Goal: Information Seeking & Learning: Learn about a topic

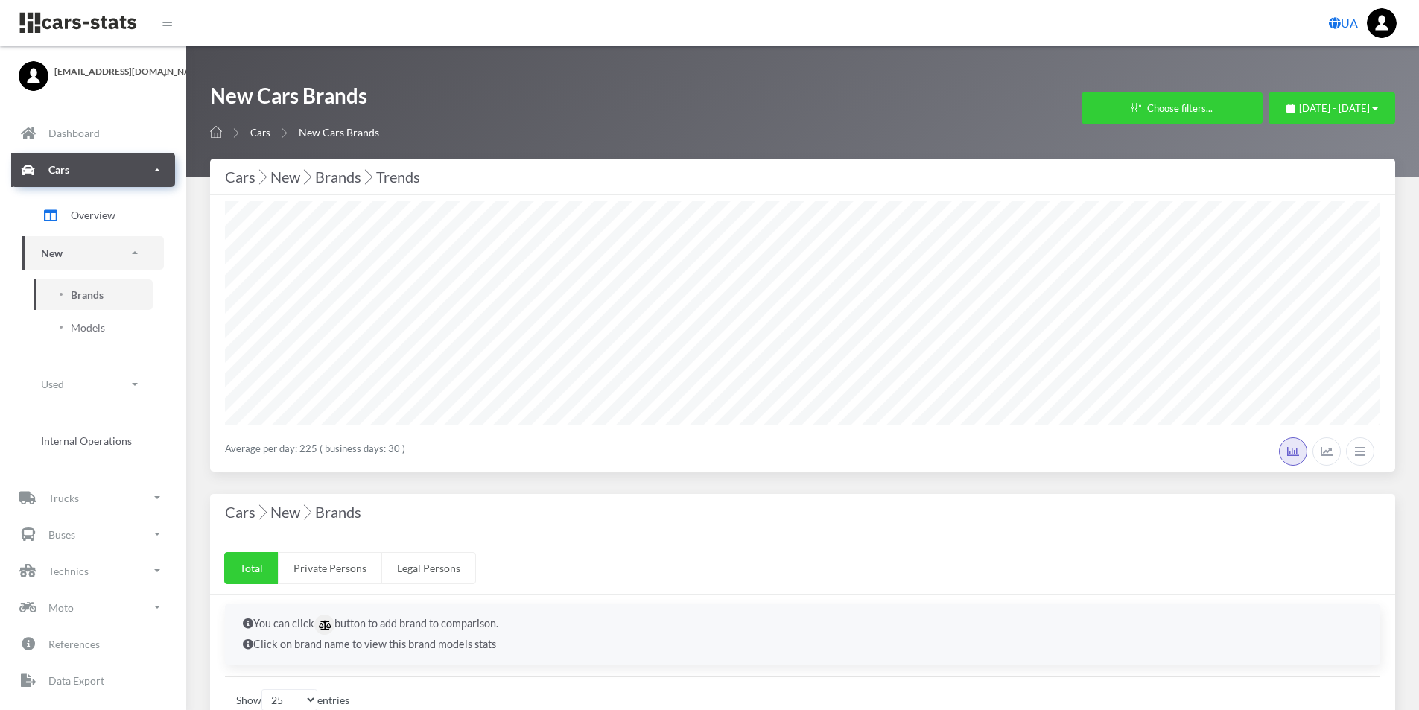
select select "25"
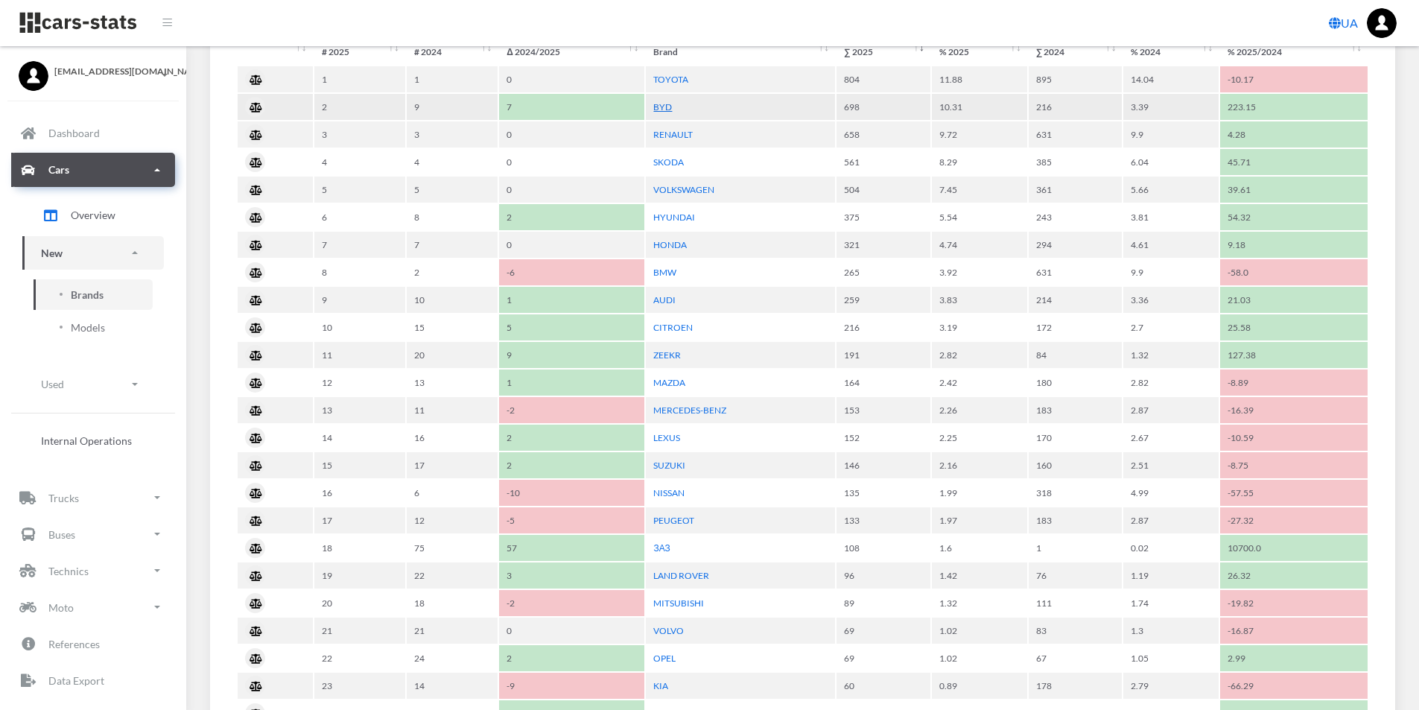
click at [666, 108] on link "BYD" at bounding box center [662, 106] width 19 height 11
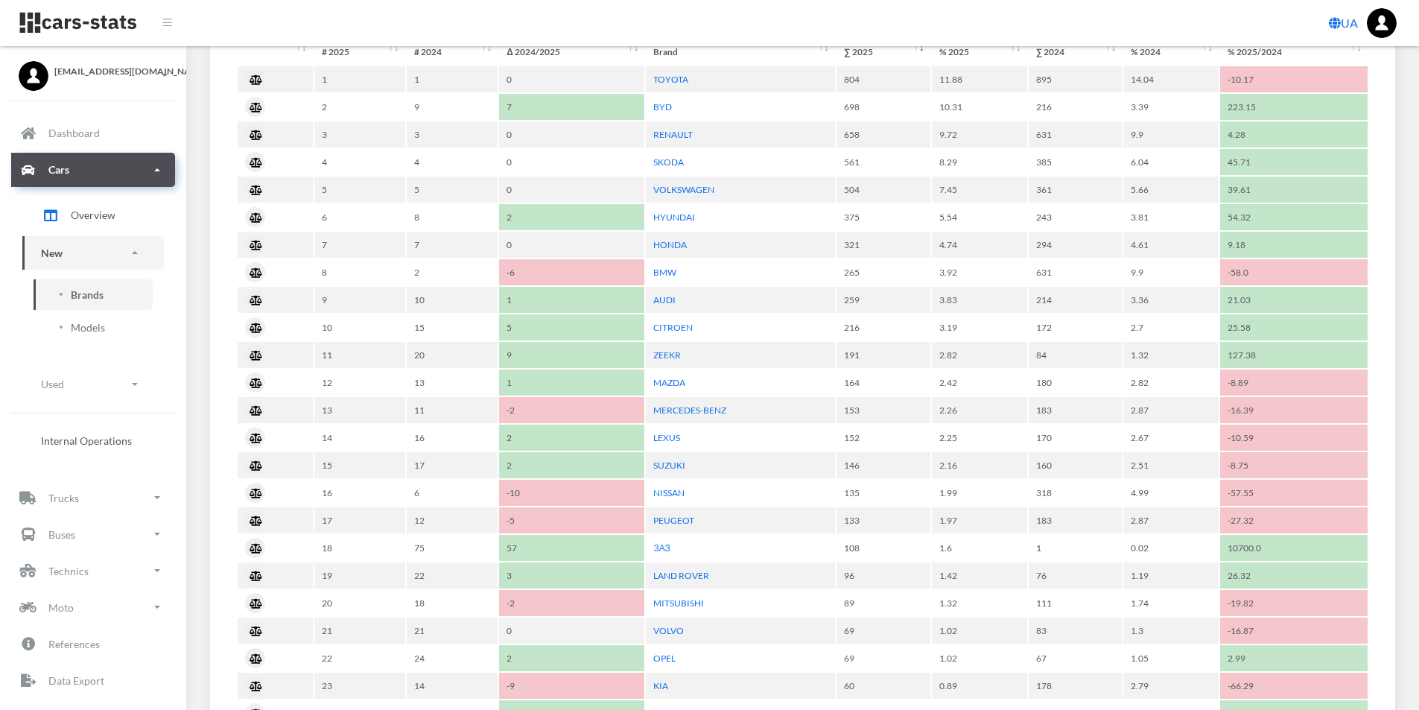
scroll to position [744782, 743850]
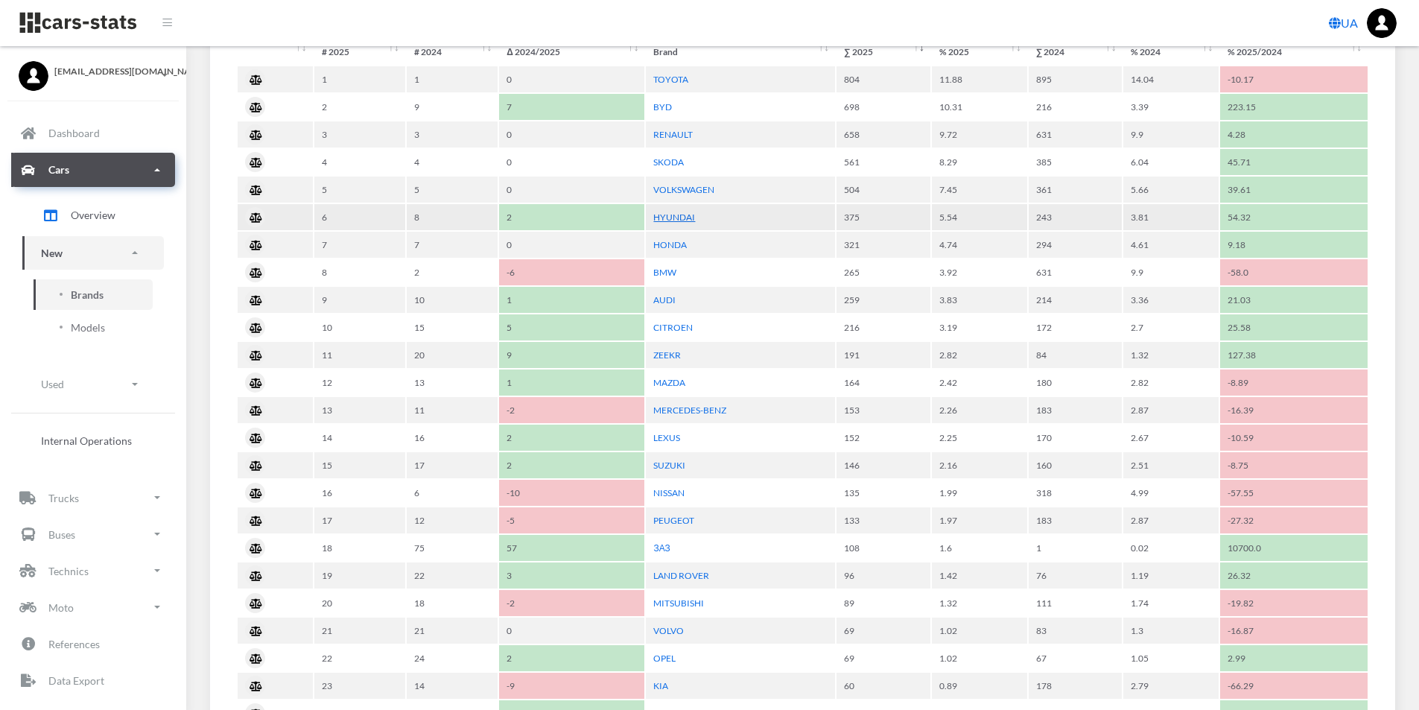
click at [668, 218] on link "HYUNDAI" at bounding box center [674, 217] width 42 height 11
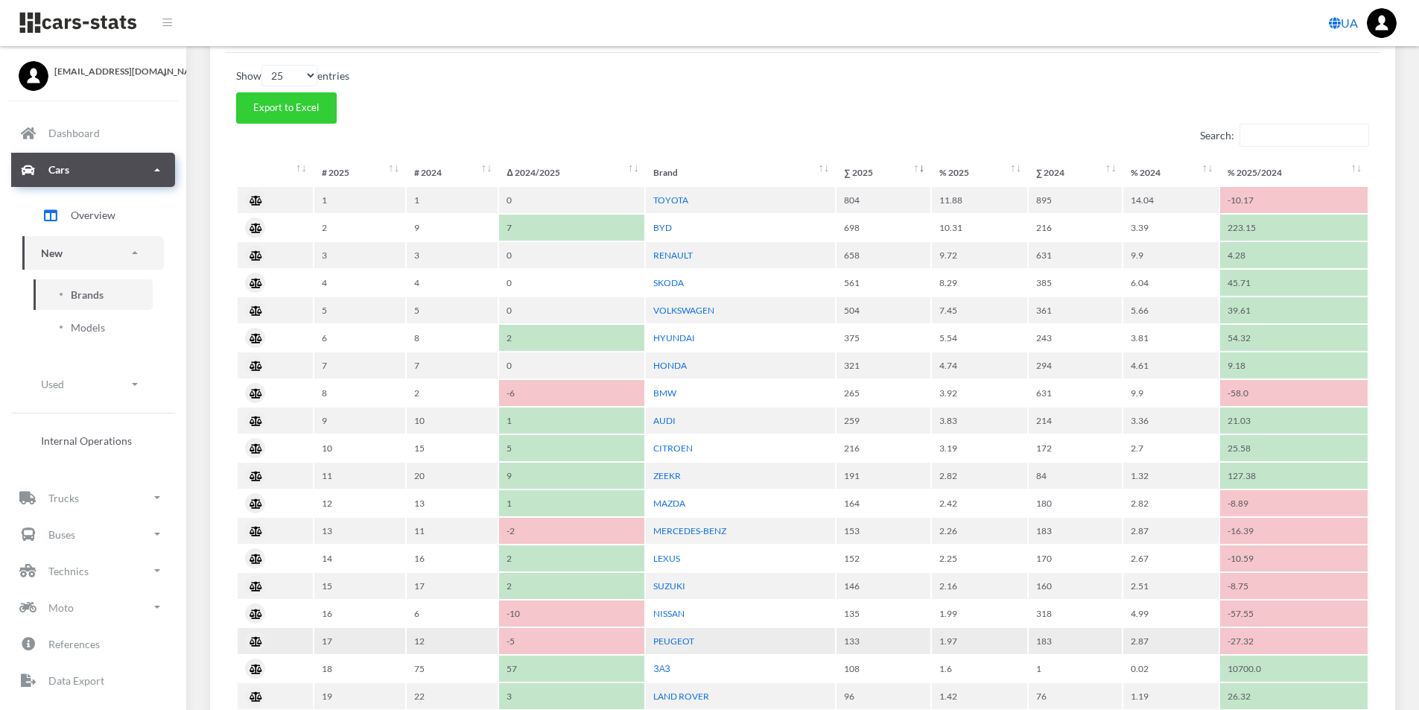
scroll to position [596, 0]
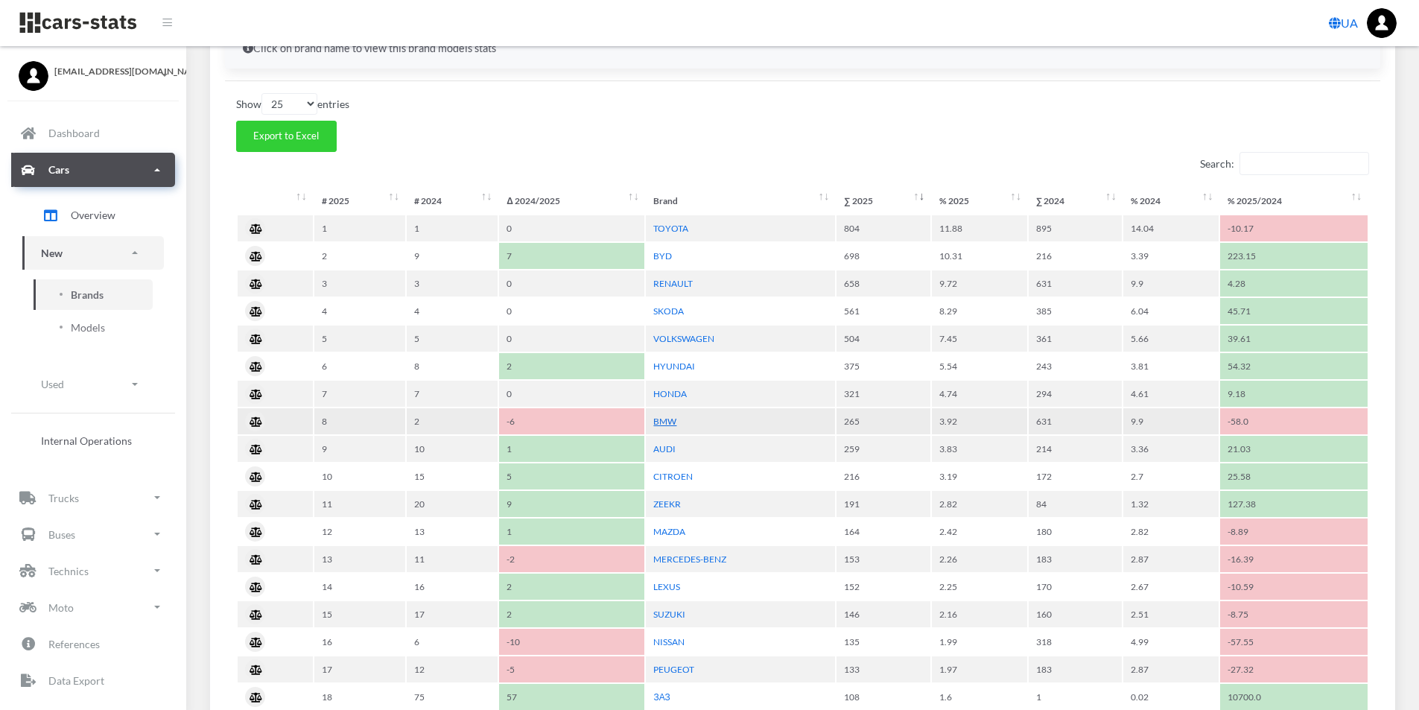
click at [668, 418] on link "BMW" at bounding box center [664, 421] width 23 height 11
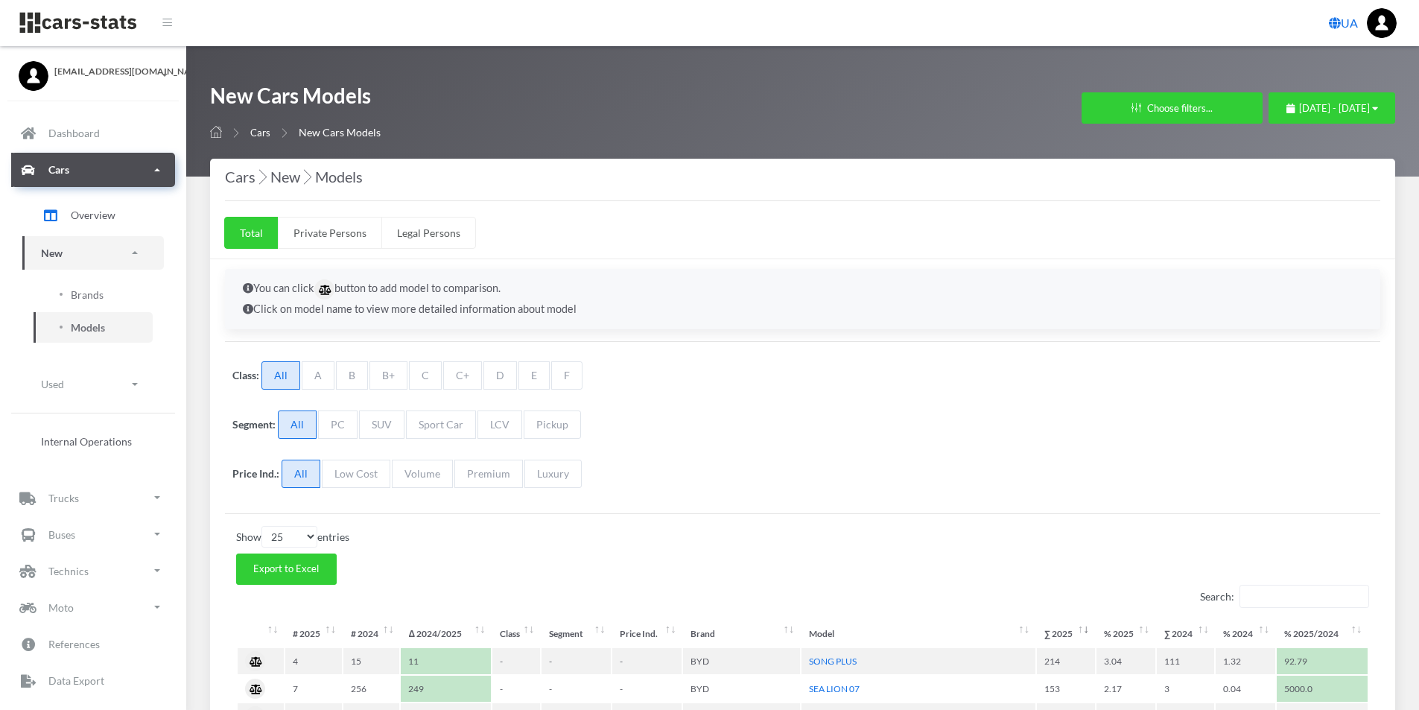
select select "25"
select select "BYD"
select select "25"
select select "HYUNDAI"
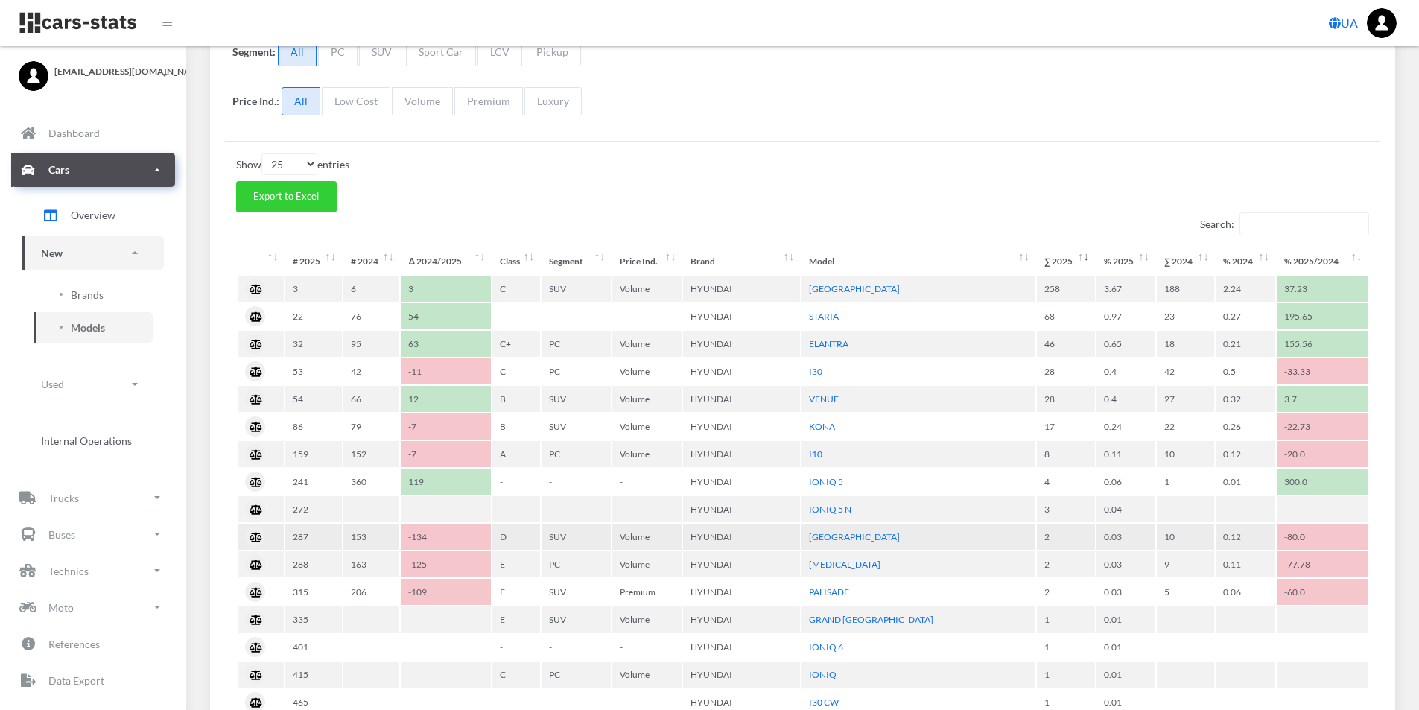
scroll to position [224, 0]
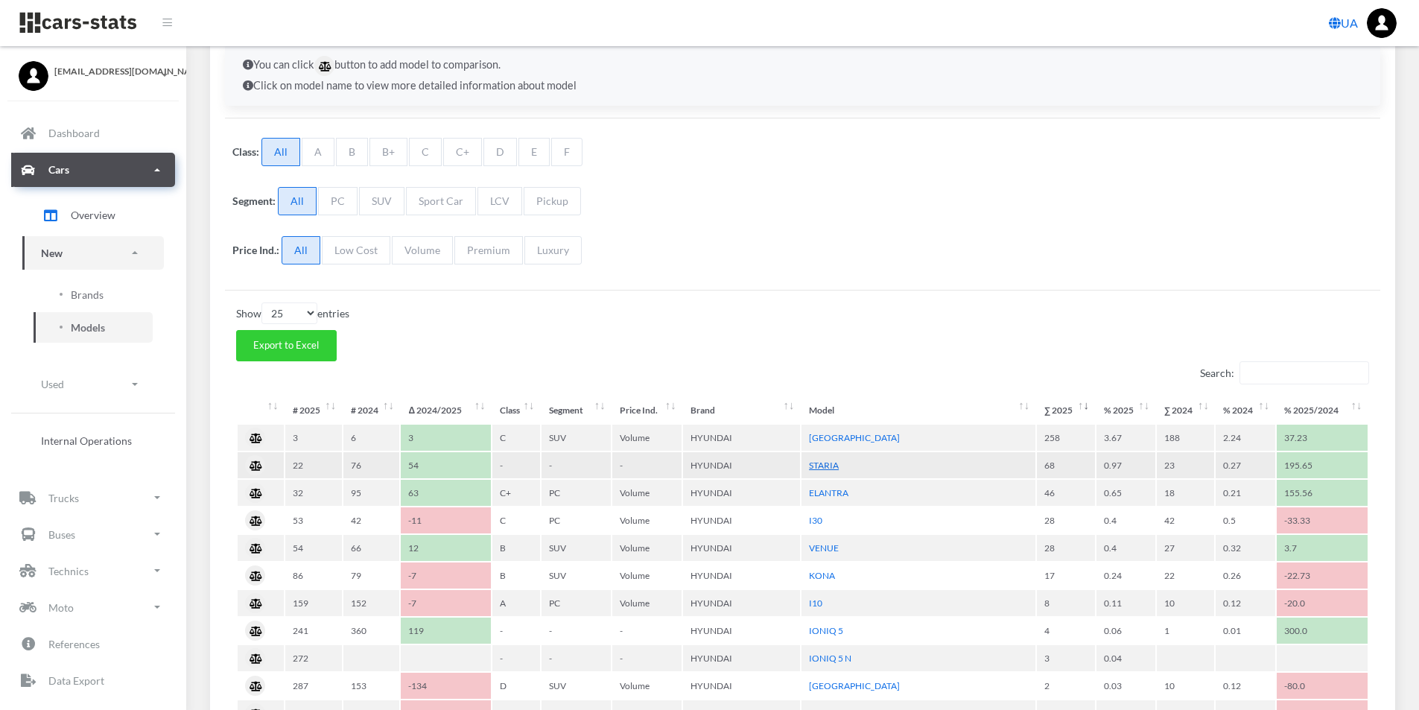
drag, startPoint x: 863, startPoint y: 465, endPoint x: 816, endPoint y: 466, distance: 47.7
click at [811, 466] on td "STARIA" at bounding box center [919, 465] width 234 height 26
copy link "STARIA"
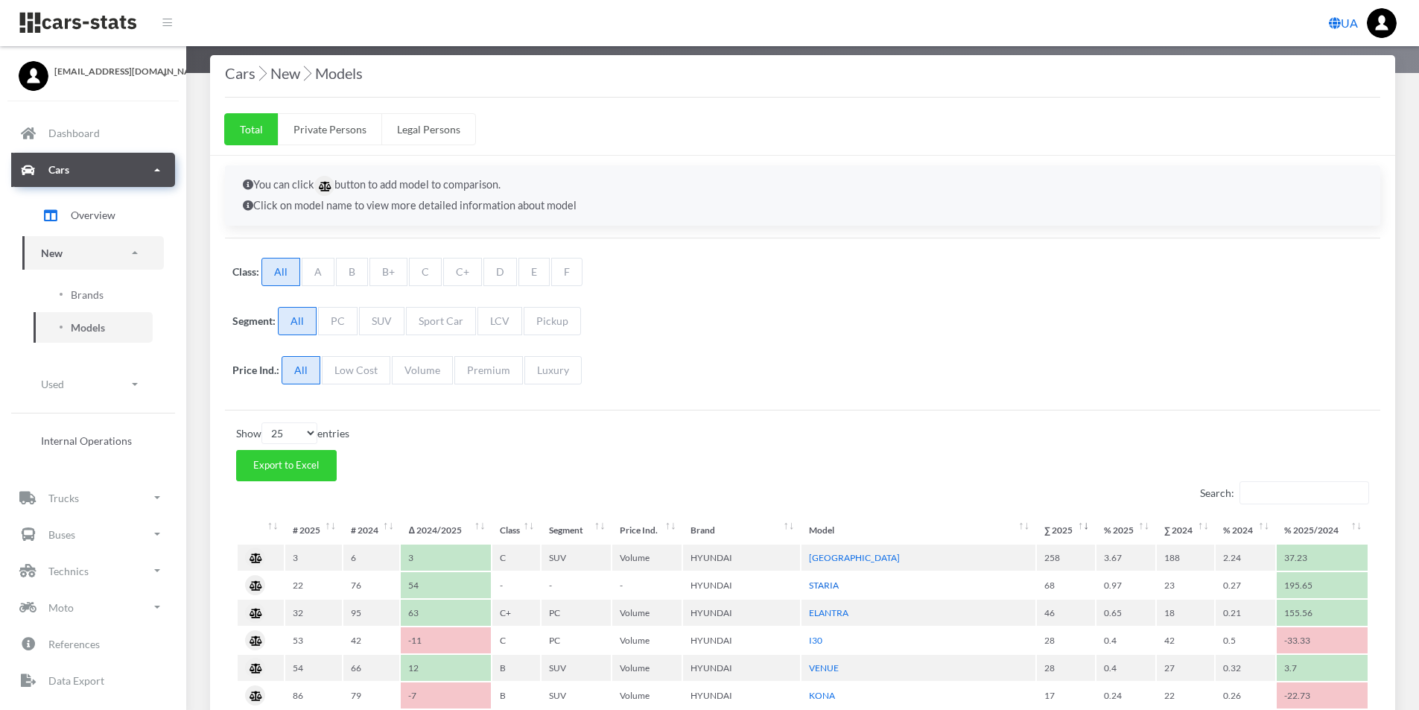
scroll to position [0, 0]
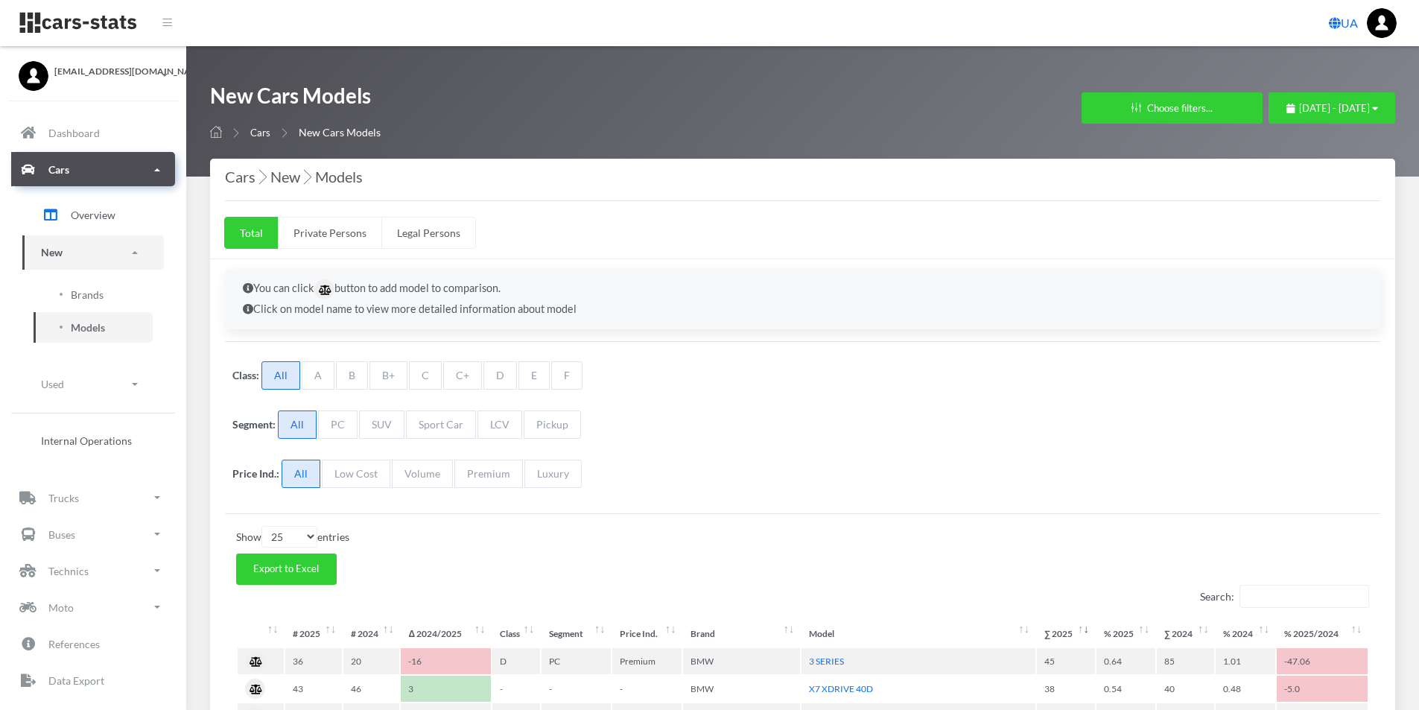
select select "25"
select select "BMW"
